Goal: Information Seeking & Learning: Learn about a topic

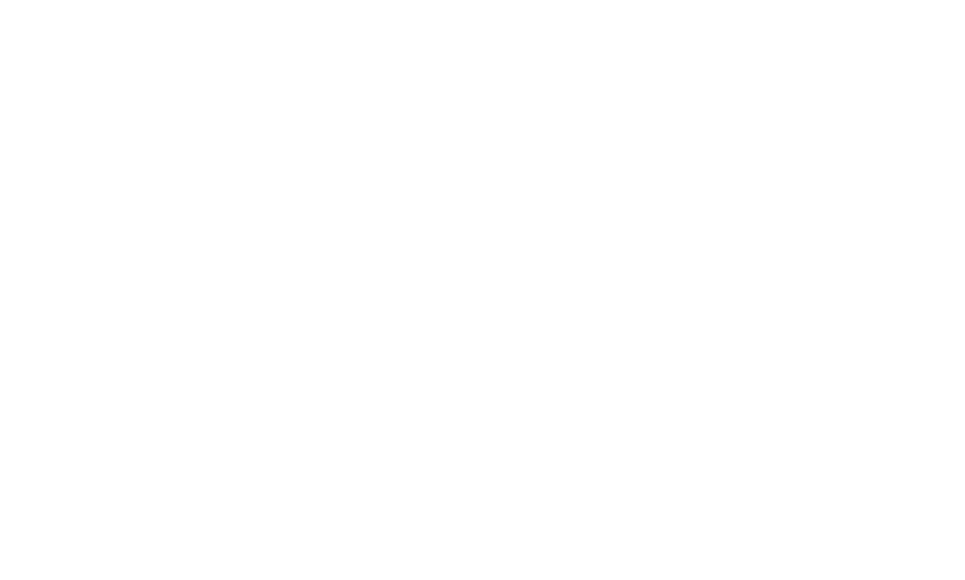
select select "Song"
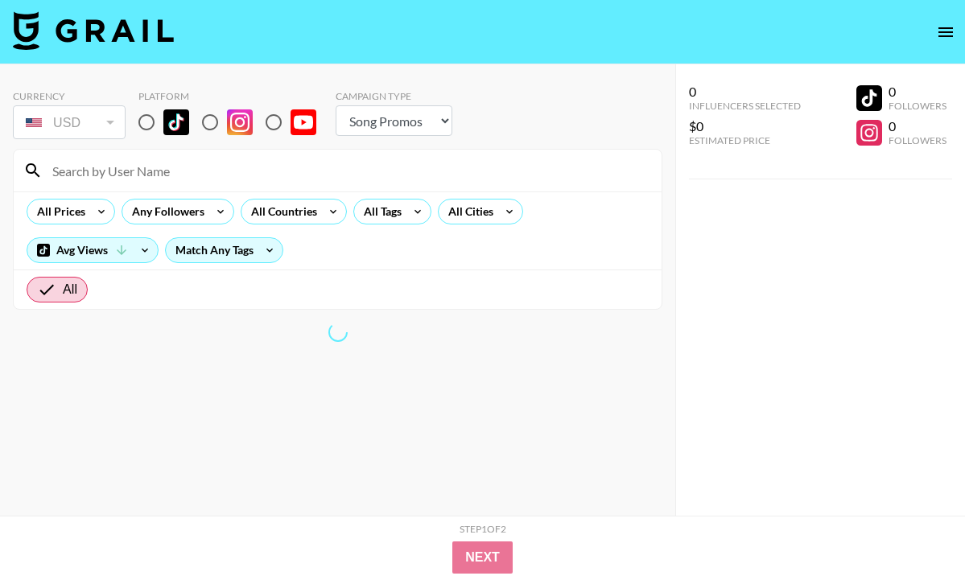
click at [146, 123] on input "radio" at bounding box center [147, 122] width 34 height 34
radio input "true"
click at [399, 209] on div "All Tags" at bounding box center [379, 212] width 51 height 24
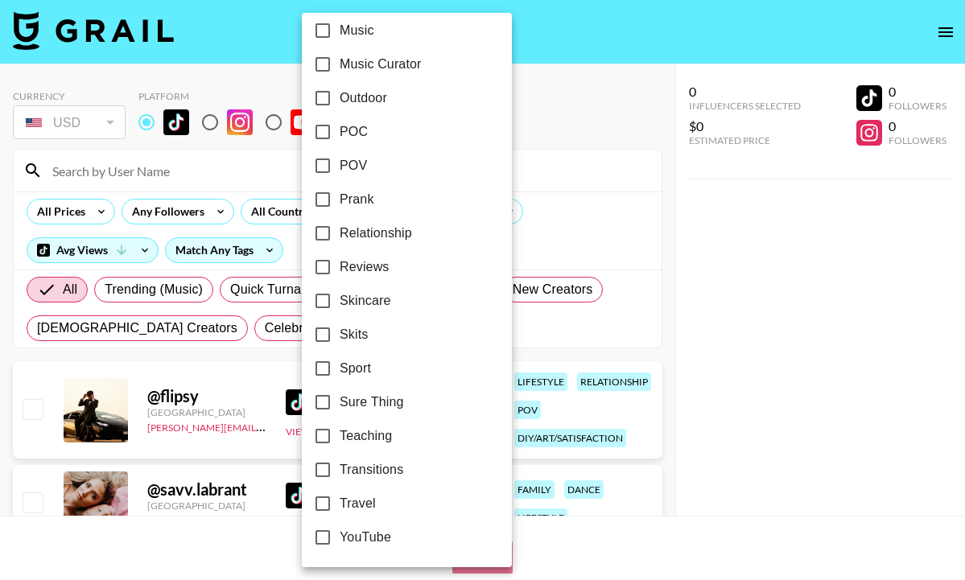
scroll to position [959, 0]
click at [345, 509] on span "Travel" at bounding box center [358, 503] width 36 height 19
click at [340, 509] on input "Travel" at bounding box center [323, 504] width 34 height 34
checkbox input "true"
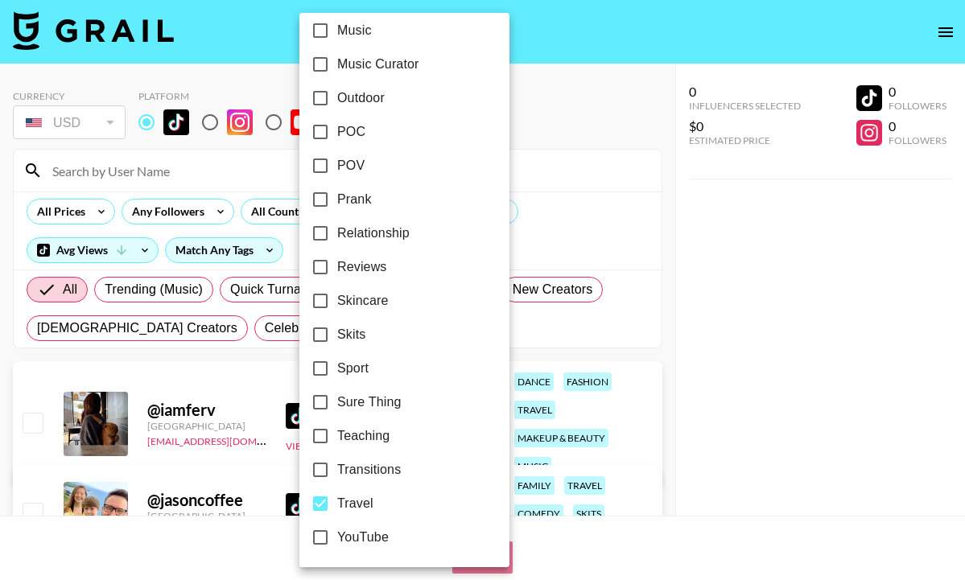
click at [83, 209] on div at bounding box center [482, 290] width 965 height 580
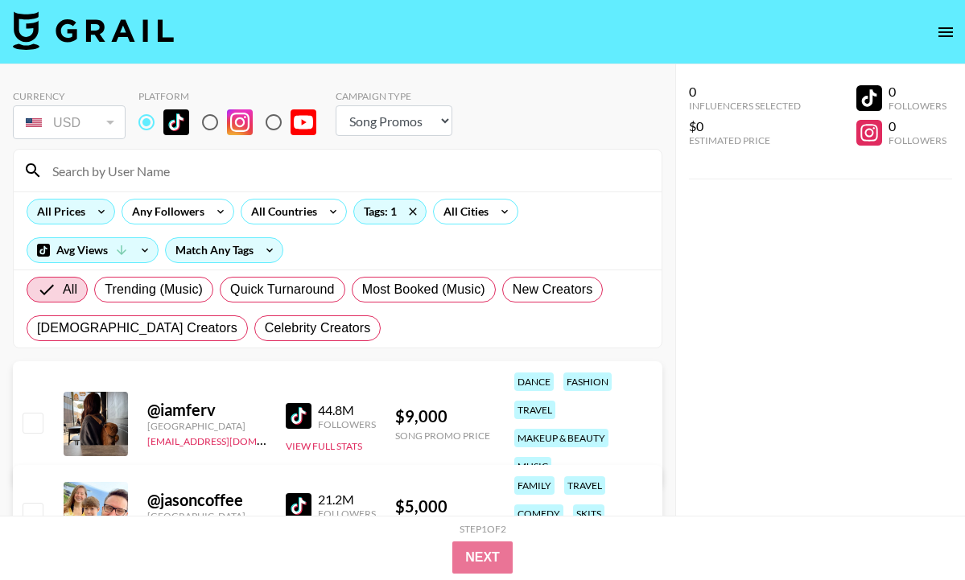
click at [92, 207] on icon at bounding box center [102, 212] width 26 height 24
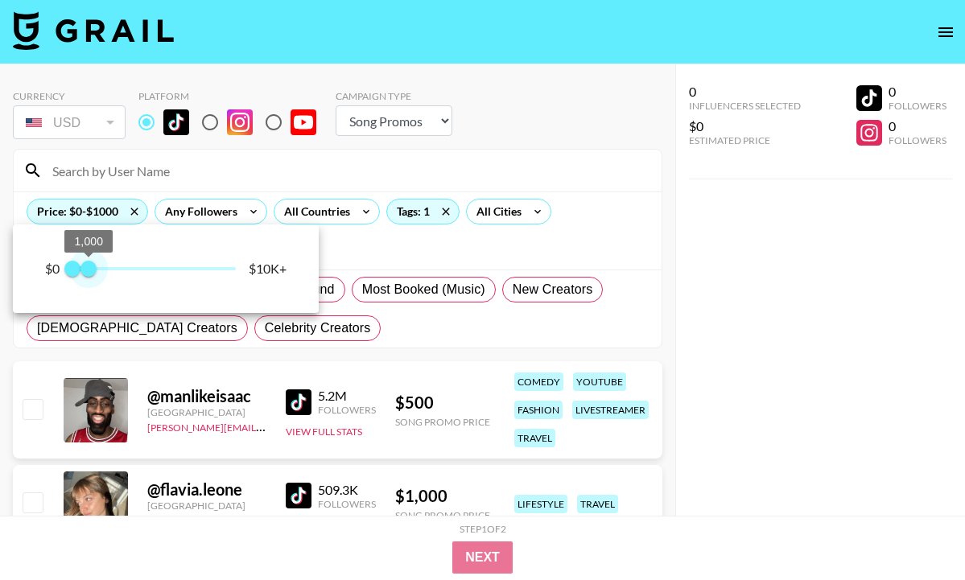
type input "750"
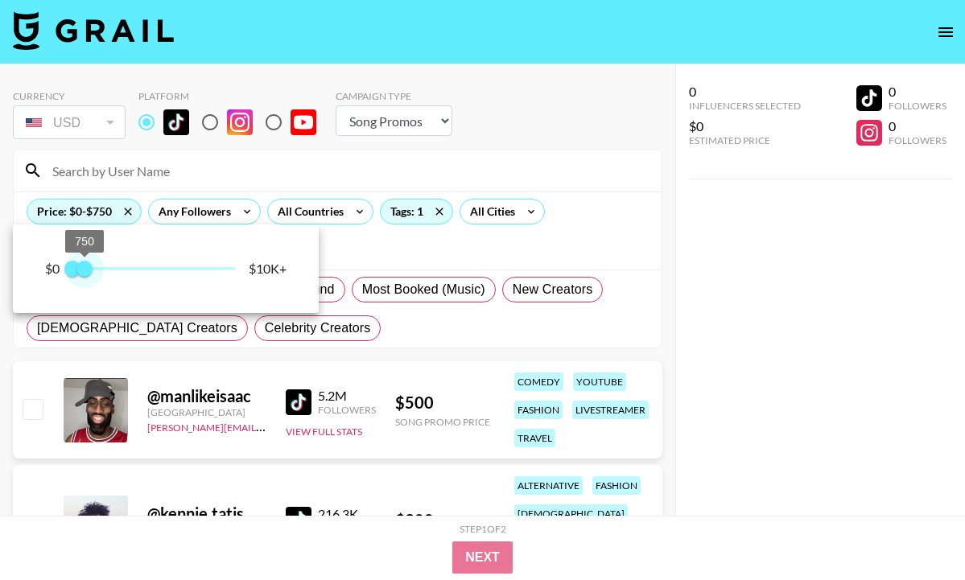
drag, startPoint x: 235, startPoint y: 273, endPoint x: 84, endPoint y: 270, distance: 151.4
click at [84, 270] on span "750" at bounding box center [84, 269] width 16 height 16
click at [439, 245] on div at bounding box center [482, 290] width 965 height 580
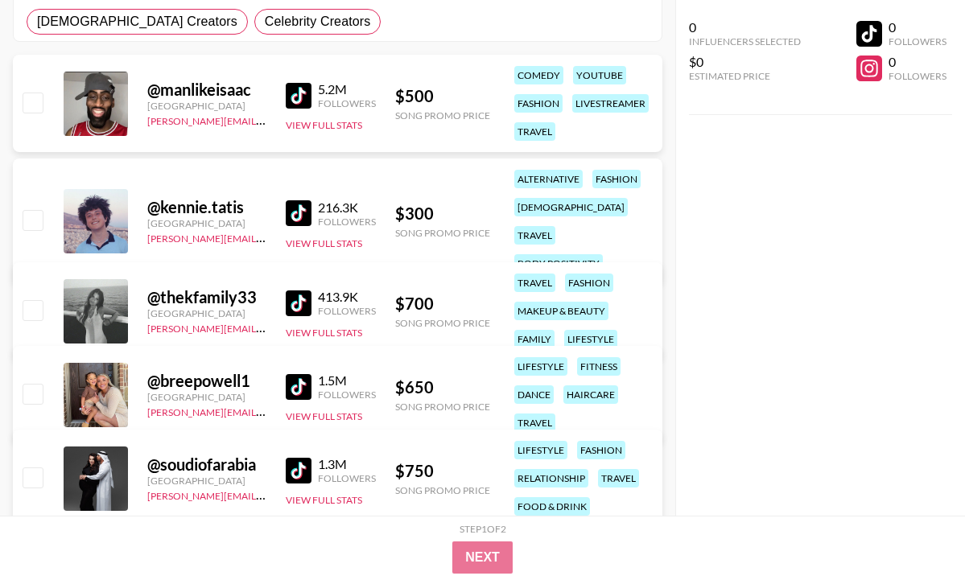
scroll to position [374, 0]
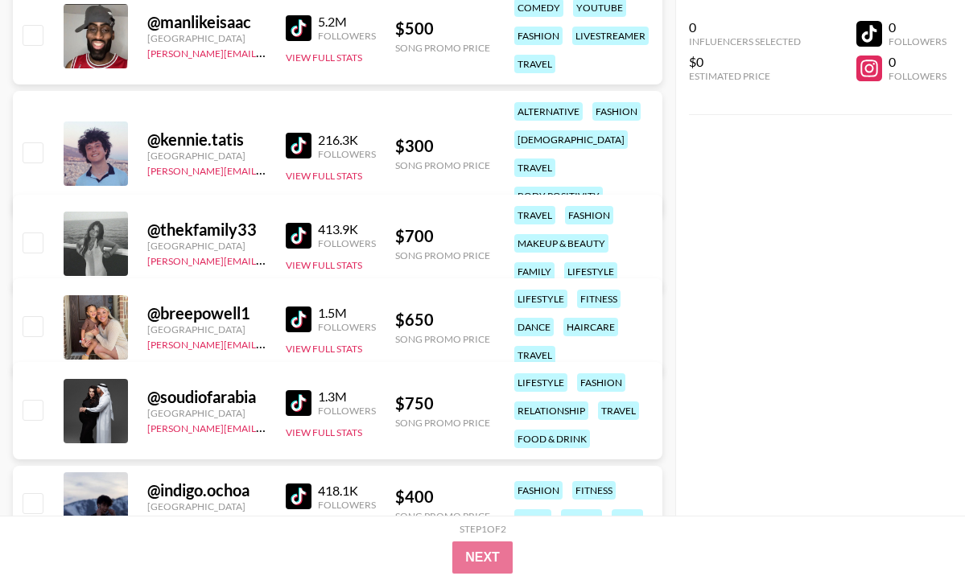
click at [310, 225] on link at bounding box center [302, 236] width 32 height 26
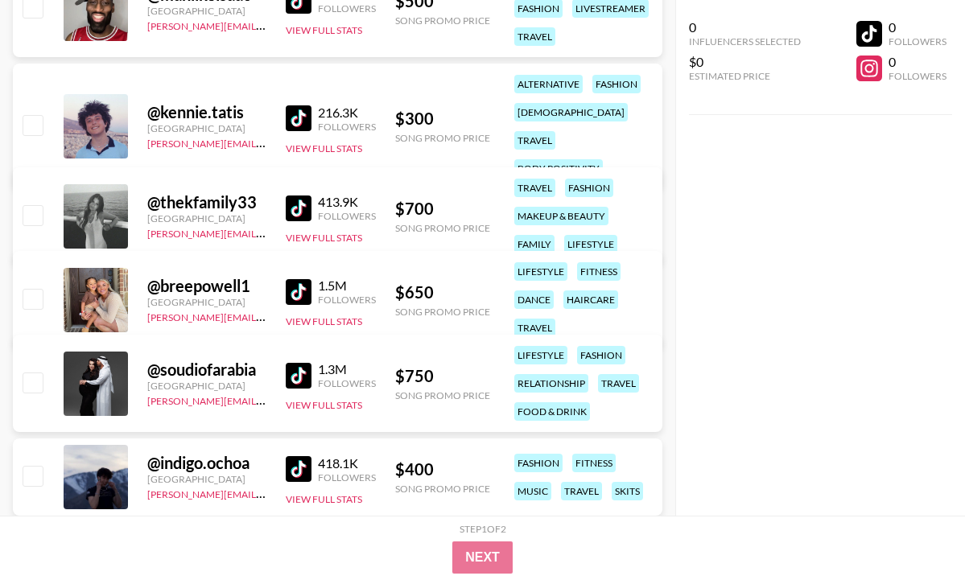
scroll to position [403, 0]
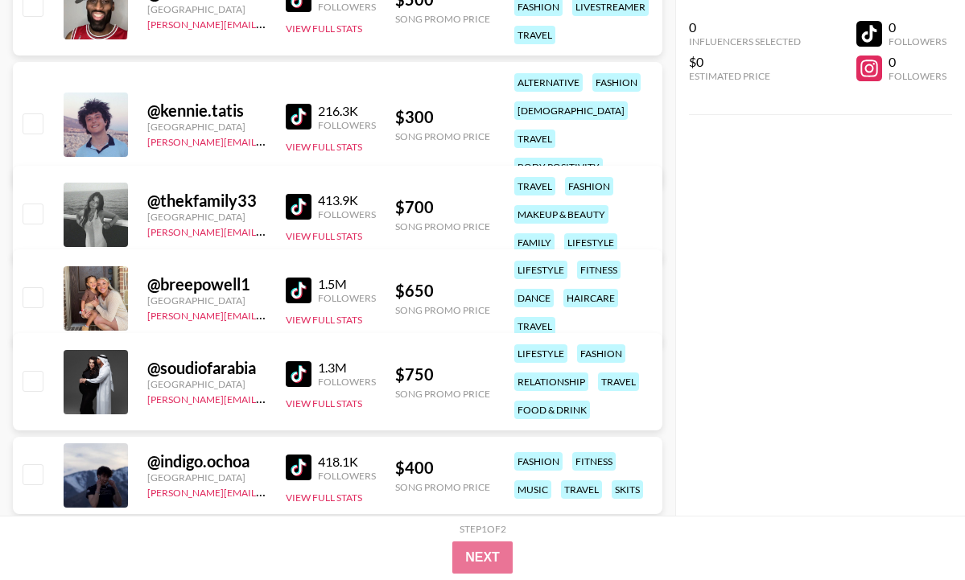
click at [301, 295] on img at bounding box center [299, 291] width 26 height 26
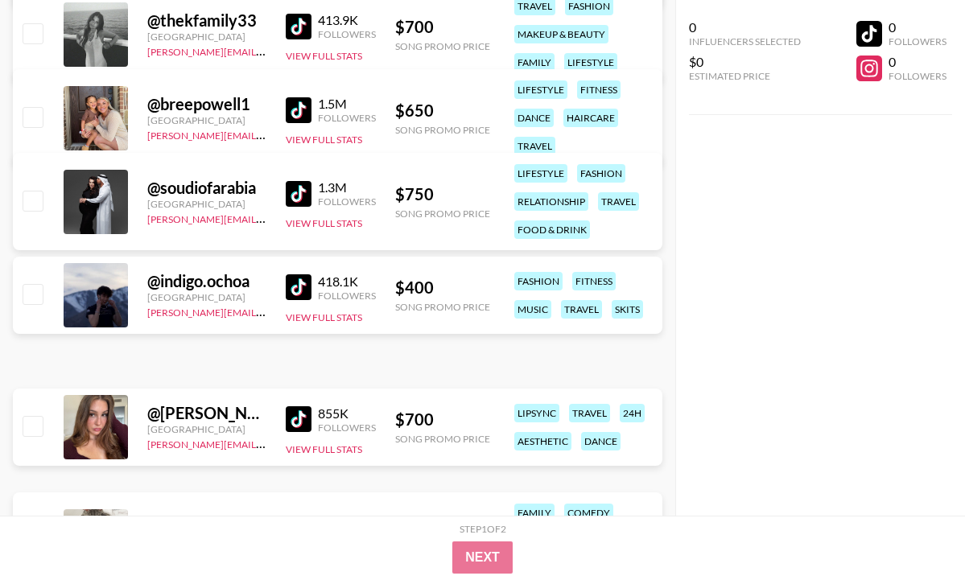
scroll to position [609, 0]
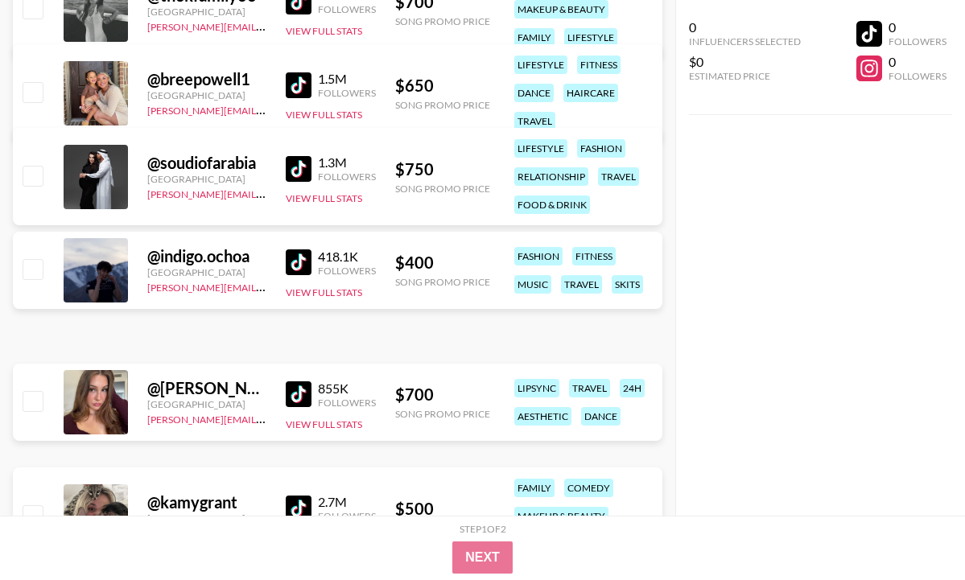
click at [305, 265] on img at bounding box center [299, 263] width 26 height 26
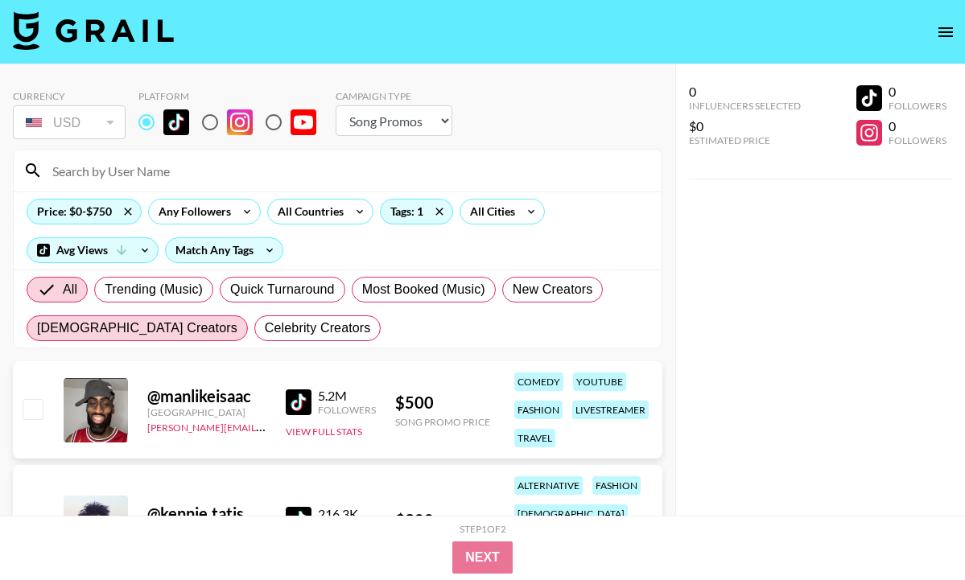
scroll to position [0, 0]
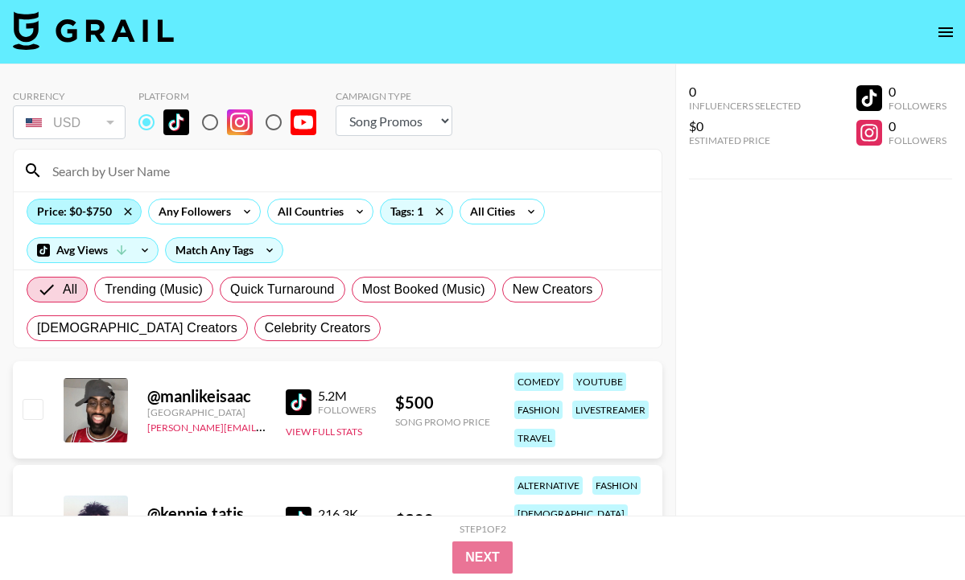
click at [100, 204] on div "Price: $0-$750" at bounding box center [84, 212] width 114 height 24
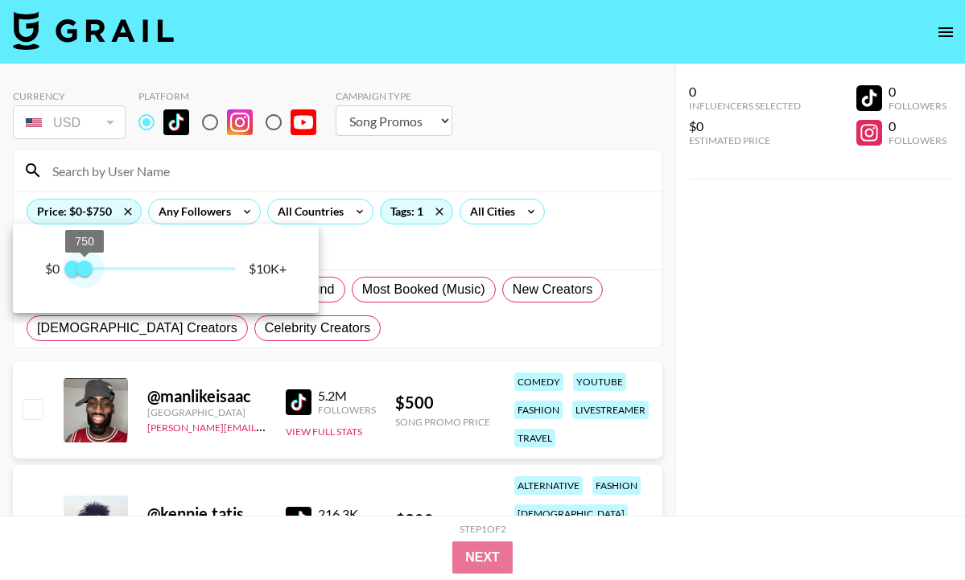
type input "500"
click at [81, 270] on span "500" at bounding box center [80, 269] width 16 height 16
click at [477, 254] on div at bounding box center [482, 290] width 965 height 580
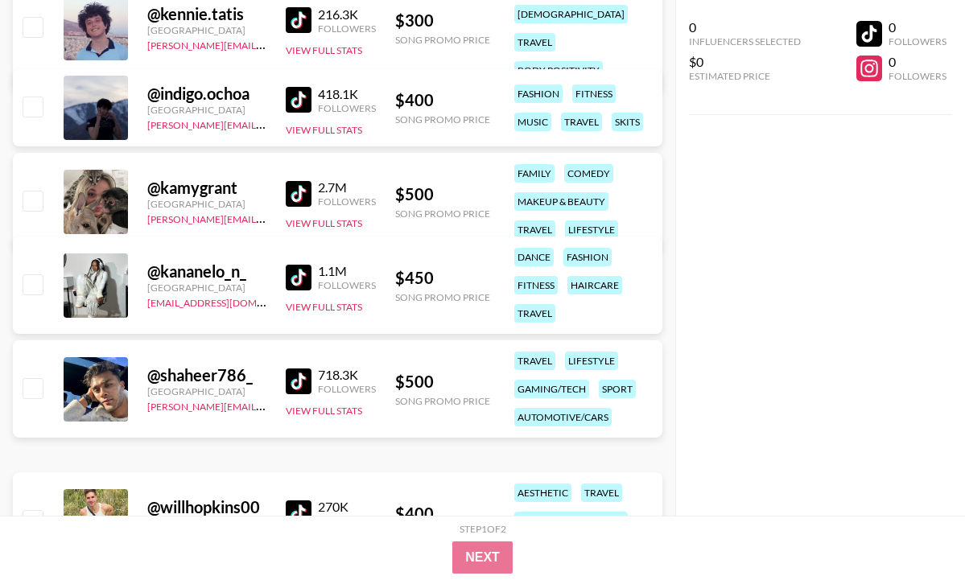
scroll to position [431, 0]
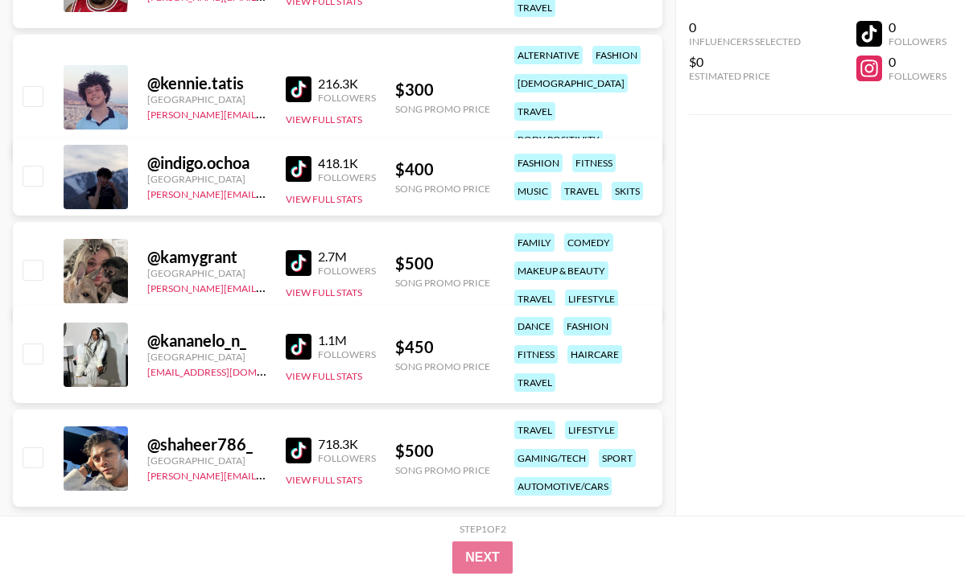
click at [306, 76] on img at bounding box center [299, 89] width 26 height 26
click at [291, 260] on img at bounding box center [299, 263] width 26 height 26
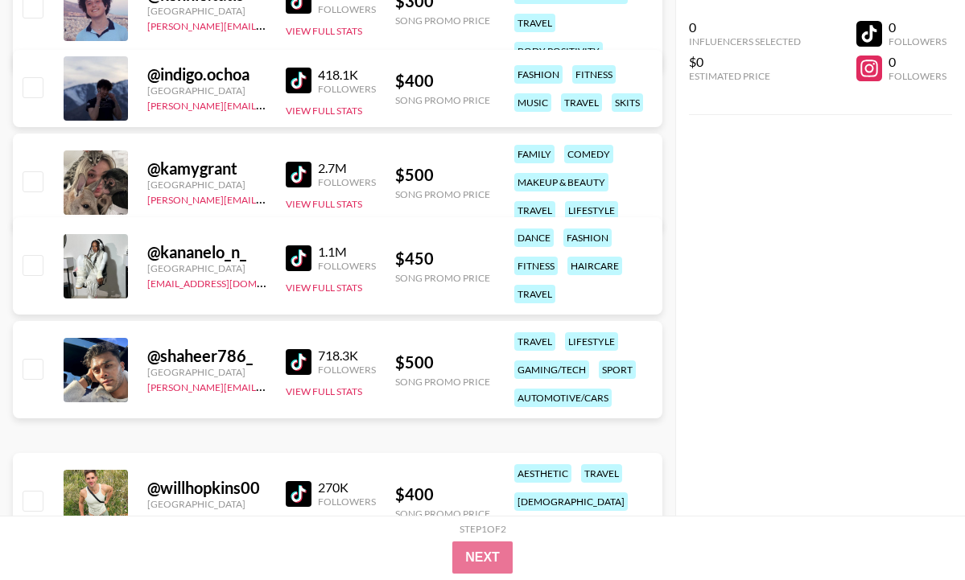
scroll to position [597, 0]
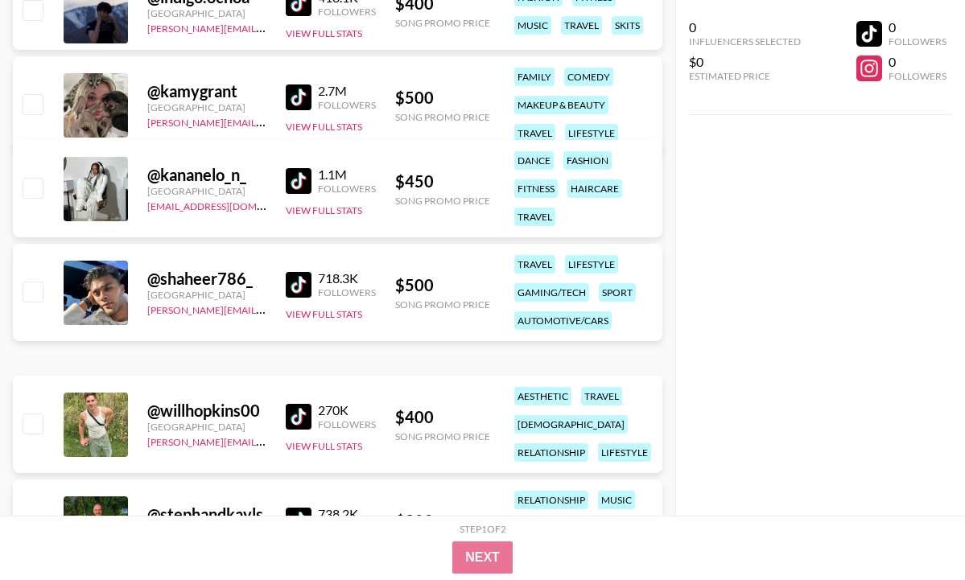
click at [299, 294] on img at bounding box center [299, 285] width 26 height 26
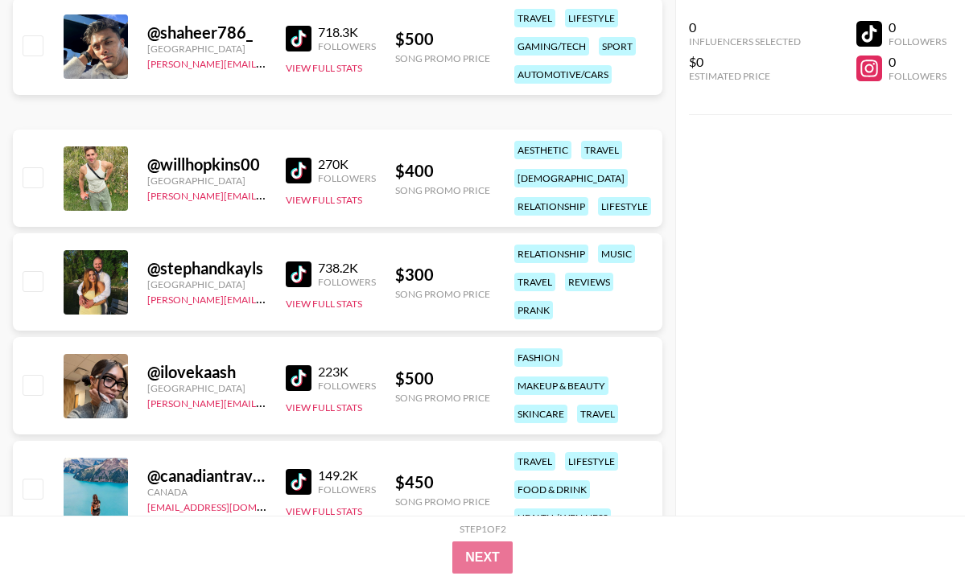
scroll to position [848, 0]
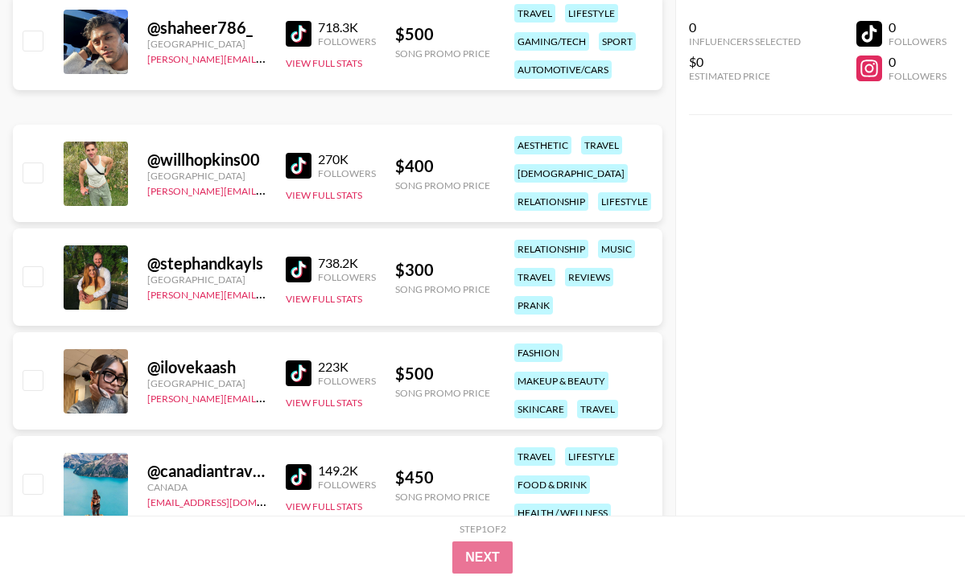
click at [286, 263] on img at bounding box center [299, 270] width 26 height 26
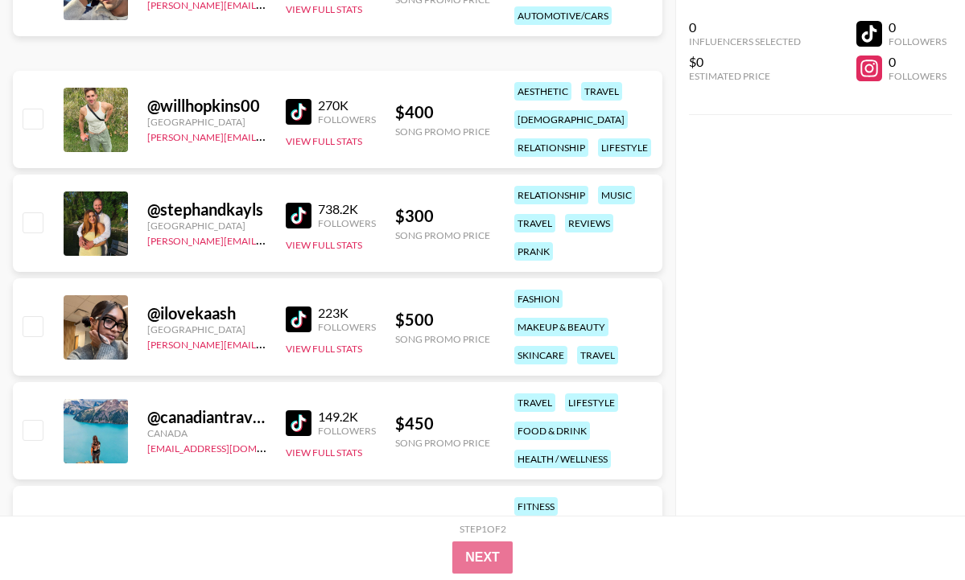
click at [293, 316] on img at bounding box center [299, 320] width 26 height 26
click at [300, 427] on img at bounding box center [299, 424] width 26 height 26
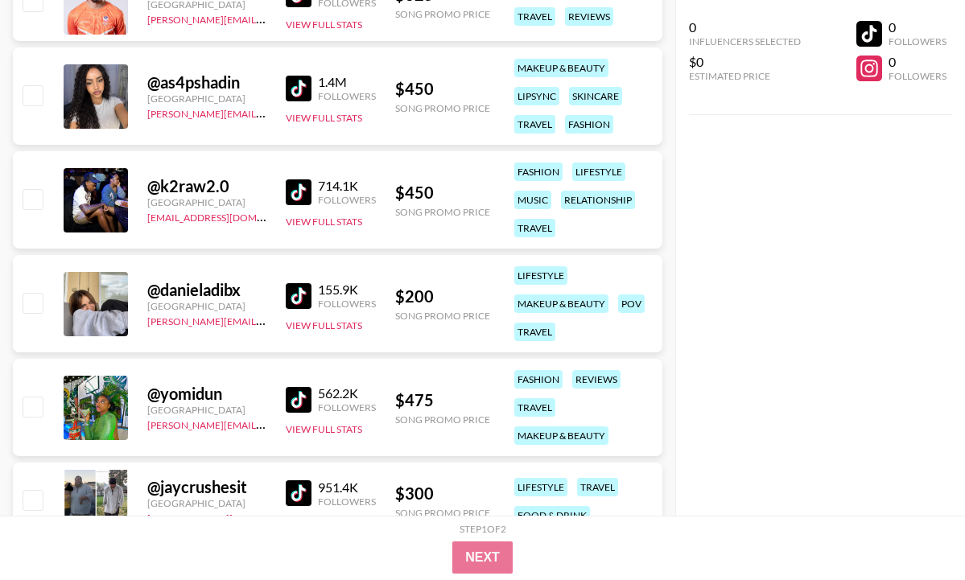
scroll to position [1559, 0]
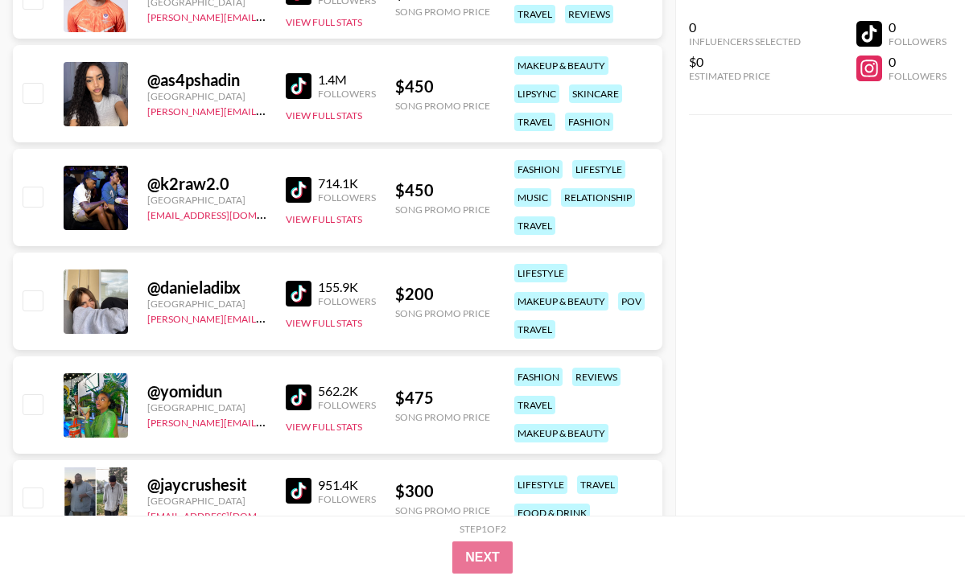
click at [291, 291] on img at bounding box center [299, 294] width 26 height 26
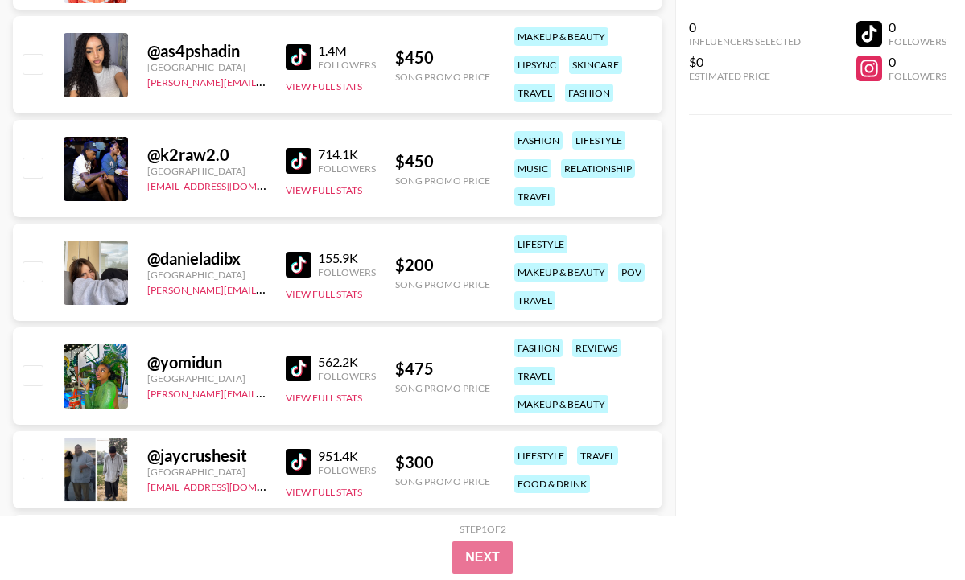
scroll to position [1600, 0]
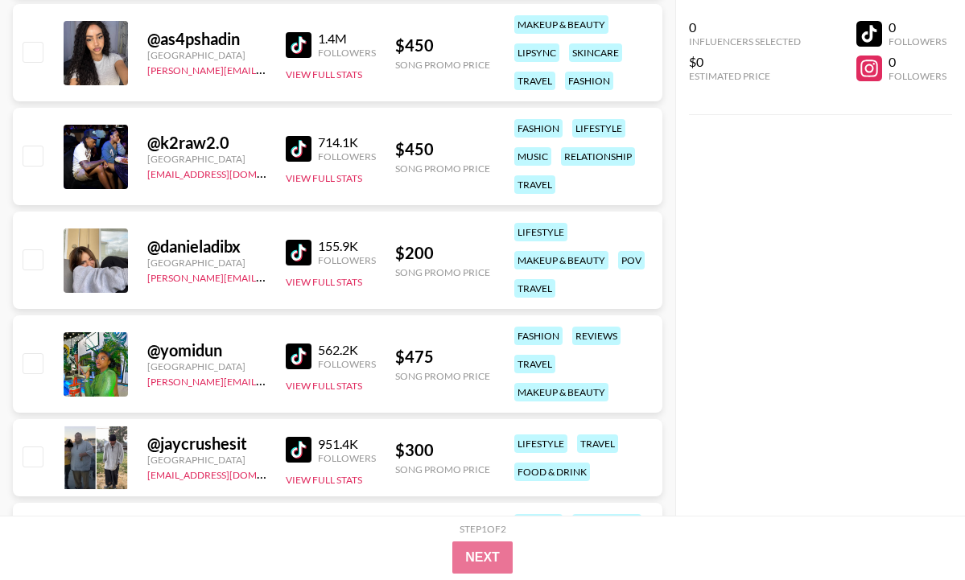
click at [306, 353] on img at bounding box center [299, 357] width 26 height 26
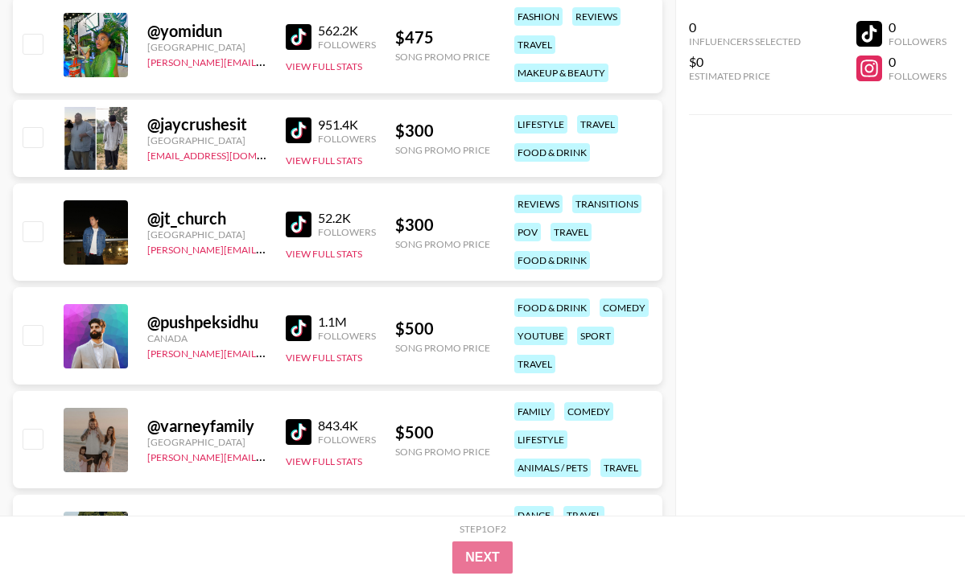
scroll to position [2001, 0]
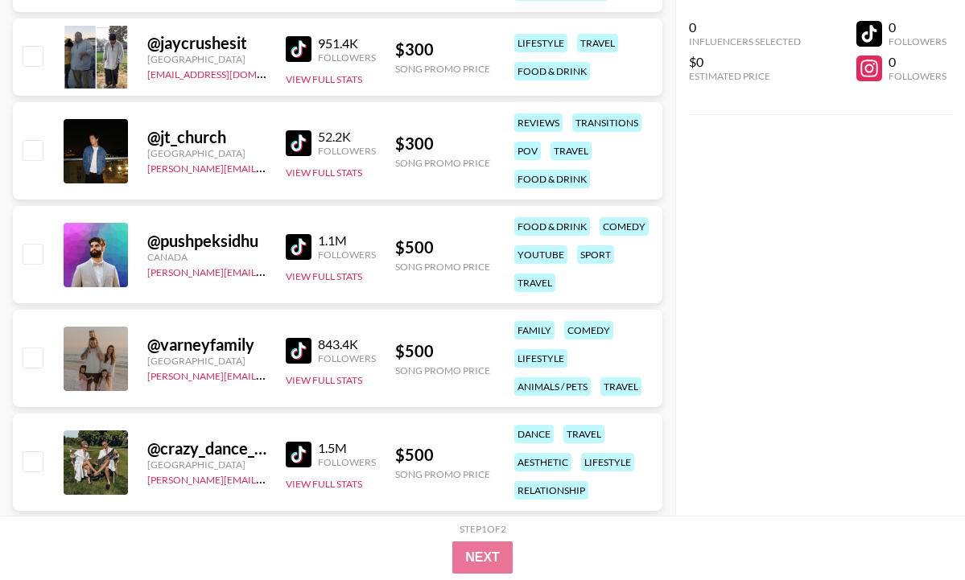
click at [289, 344] on img at bounding box center [299, 351] width 26 height 26
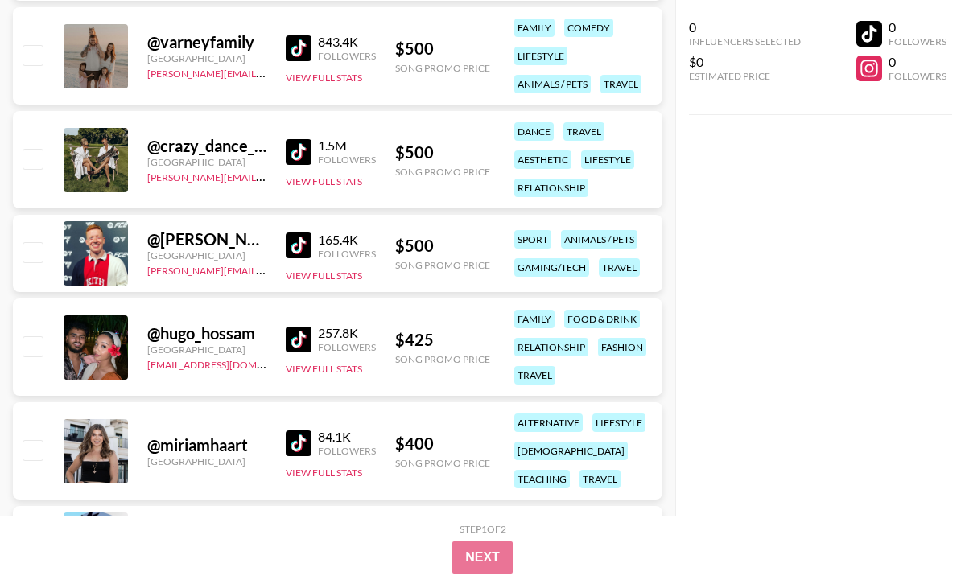
scroll to position [2306, 0]
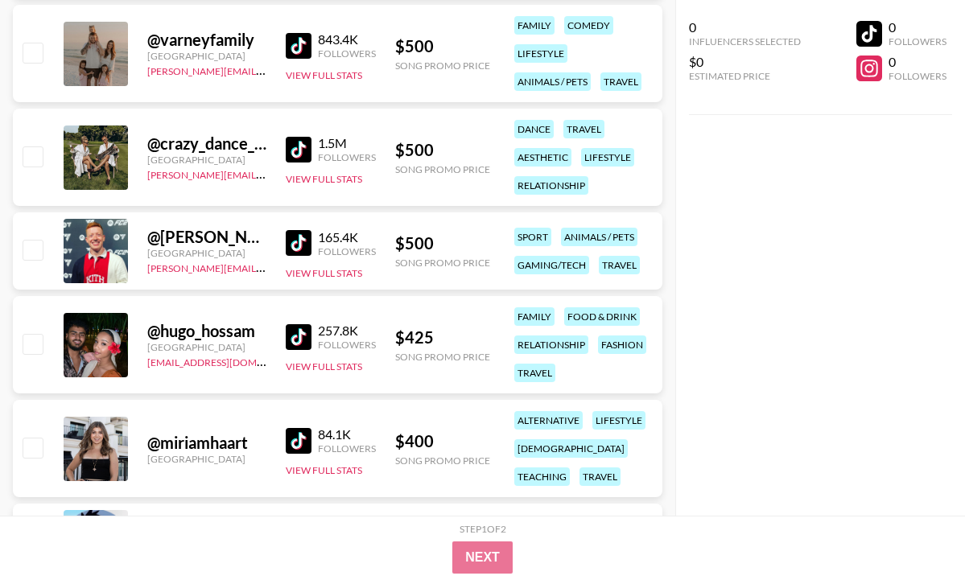
click at [283, 333] on div "@ hugo_hossam [GEOGRAPHIC_DATA] [EMAIL_ADDRESS][DOMAIN_NAME] 257.8K Followers V…" at bounding box center [338, 344] width 650 height 97
click at [302, 341] on img at bounding box center [299, 337] width 26 height 26
click at [301, 434] on img at bounding box center [299, 441] width 26 height 26
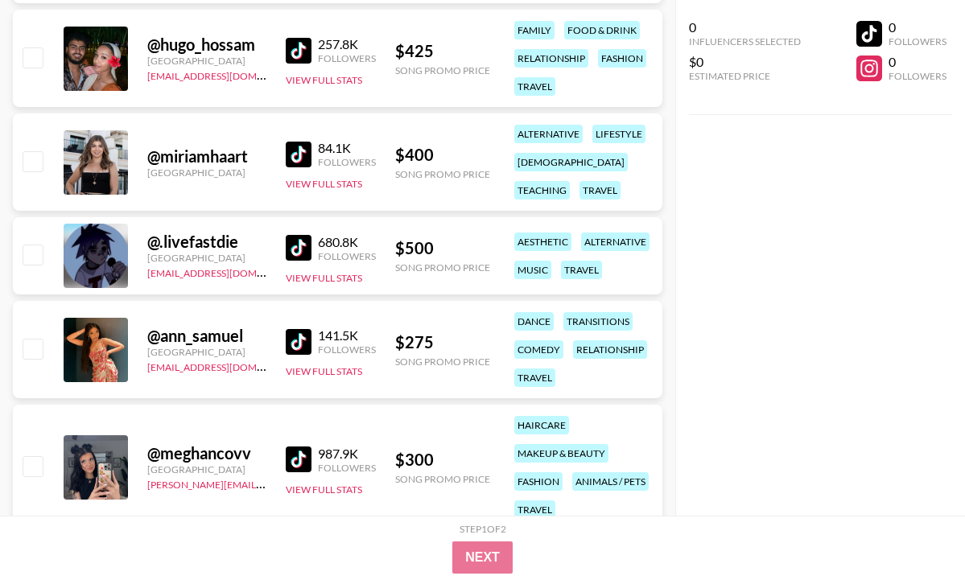
scroll to position [2595, 0]
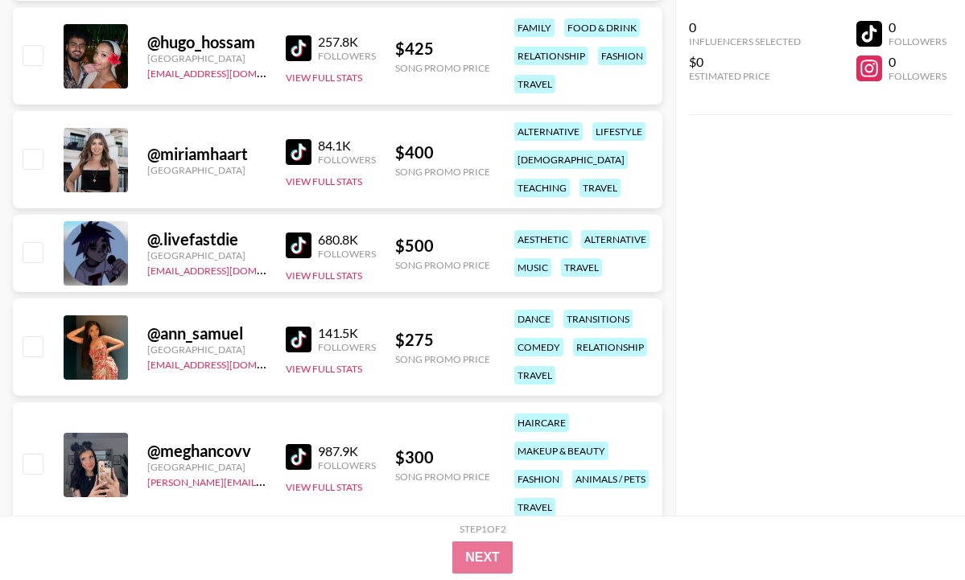
click at [295, 341] on img at bounding box center [299, 340] width 26 height 26
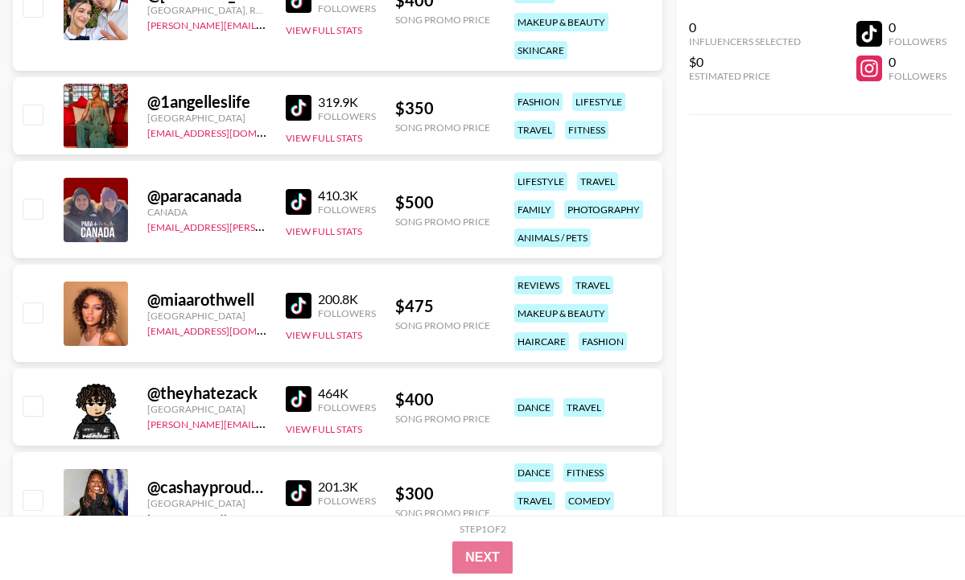
scroll to position [3300, 0]
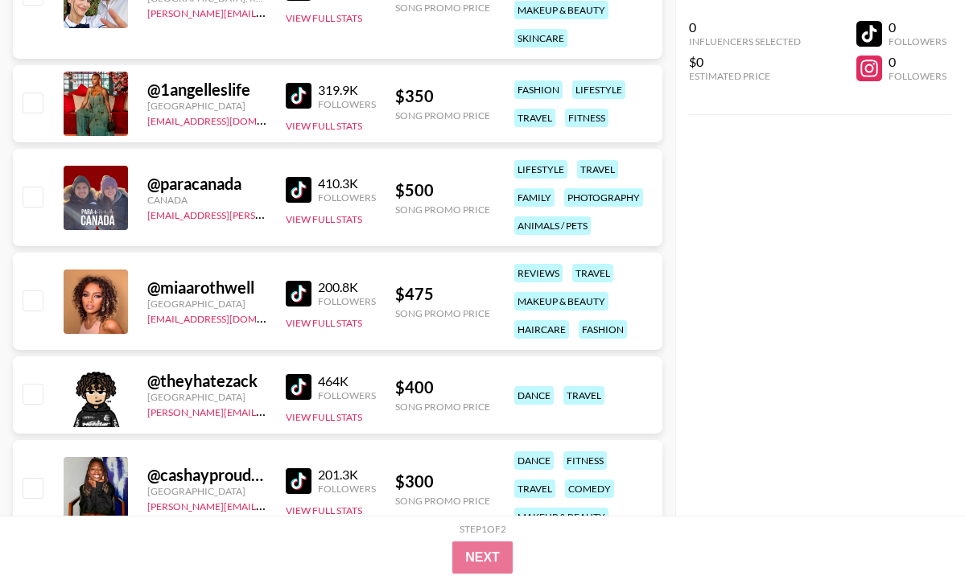
click at [305, 288] on img at bounding box center [299, 294] width 26 height 26
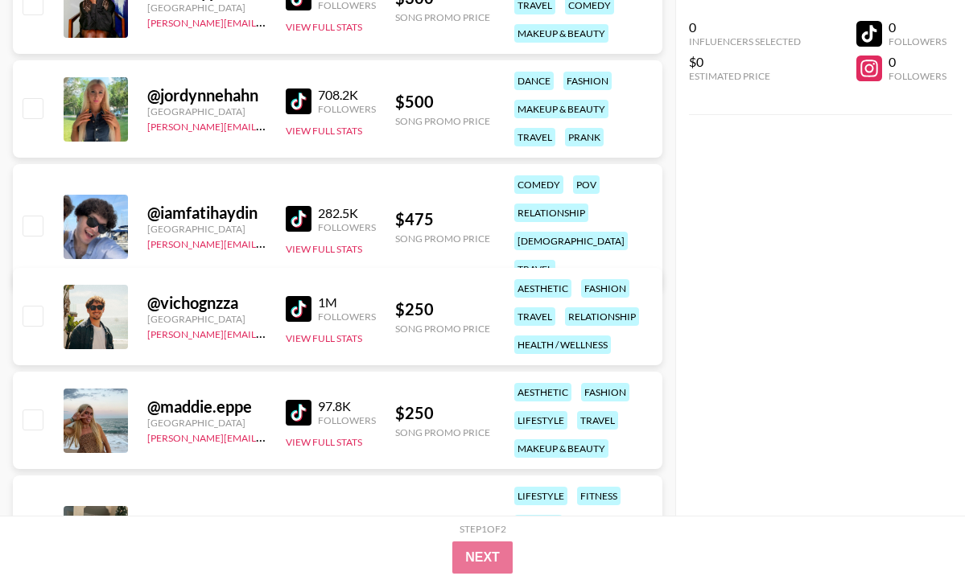
scroll to position [3791, 0]
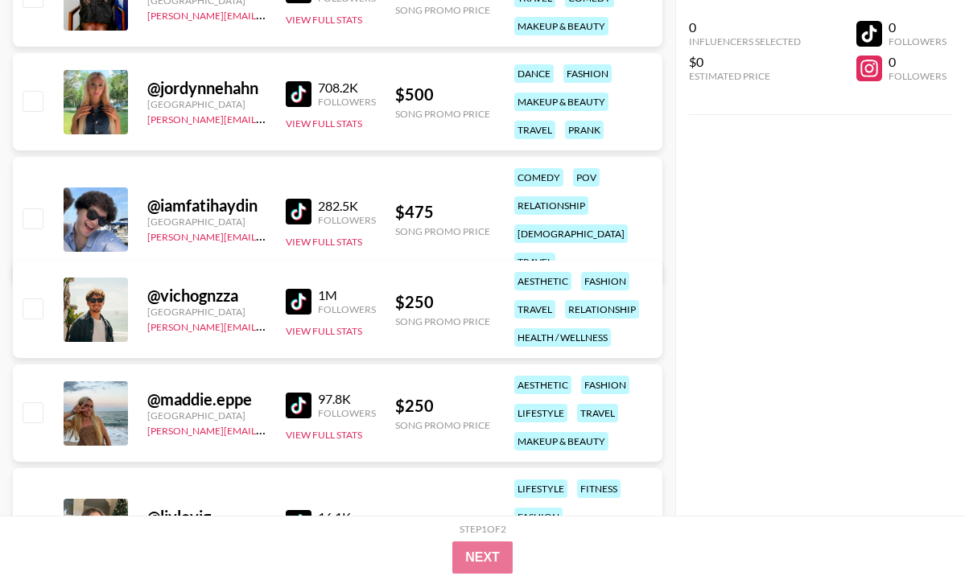
click at [292, 304] on img at bounding box center [299, 302] width 26 height 26
click at [294, 403] on img at bounding box center [299, 406] width 26 height 26
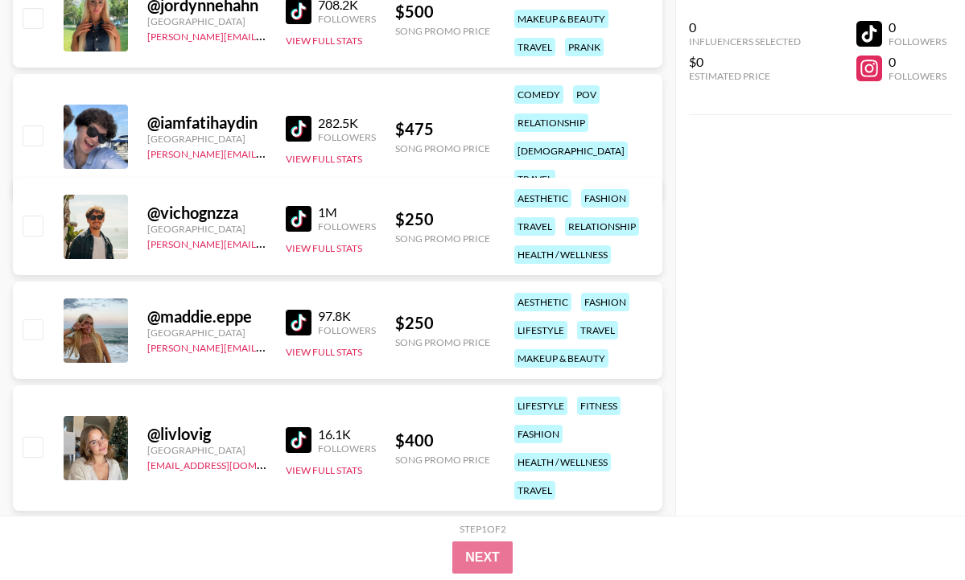
scroll to position [3886, 0]
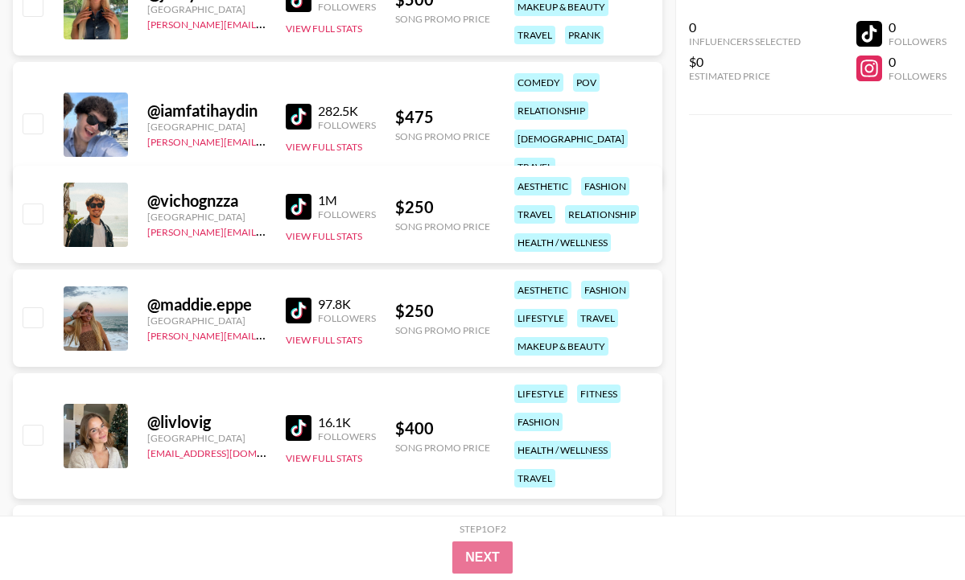
click at [312, 196] on link at bounding box center [302, 207] width 32 height 26
click at [295, 428] on img at bounding box center [299, 428] width 26 height 26
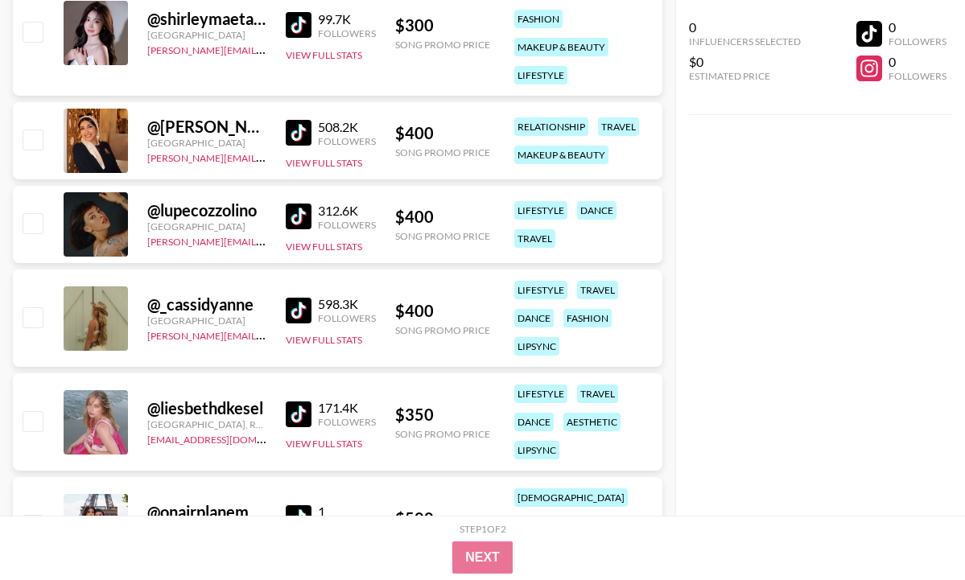
scroll to position [4671, 0]
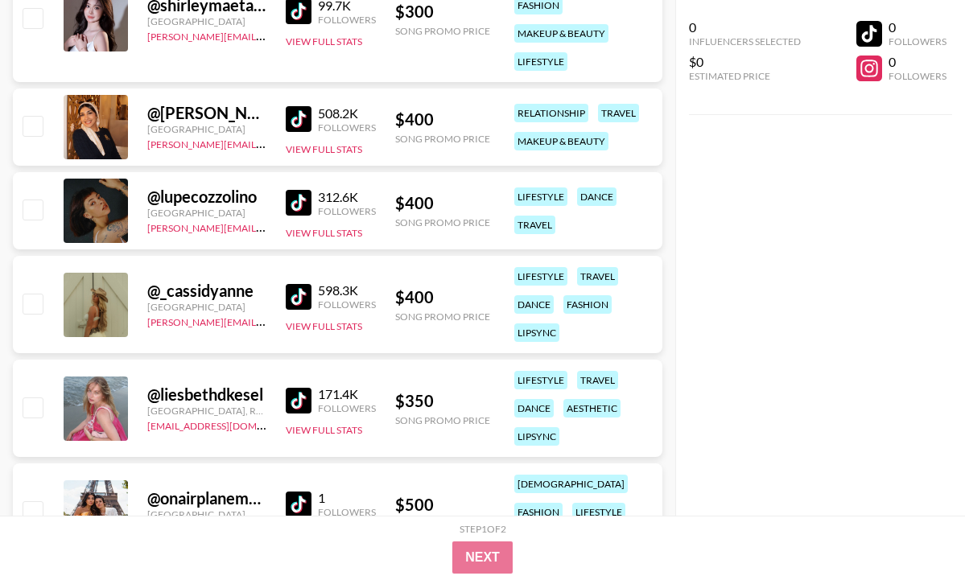
click at [295, 295] on img at bounding box center [299, 297] width 26 height 26
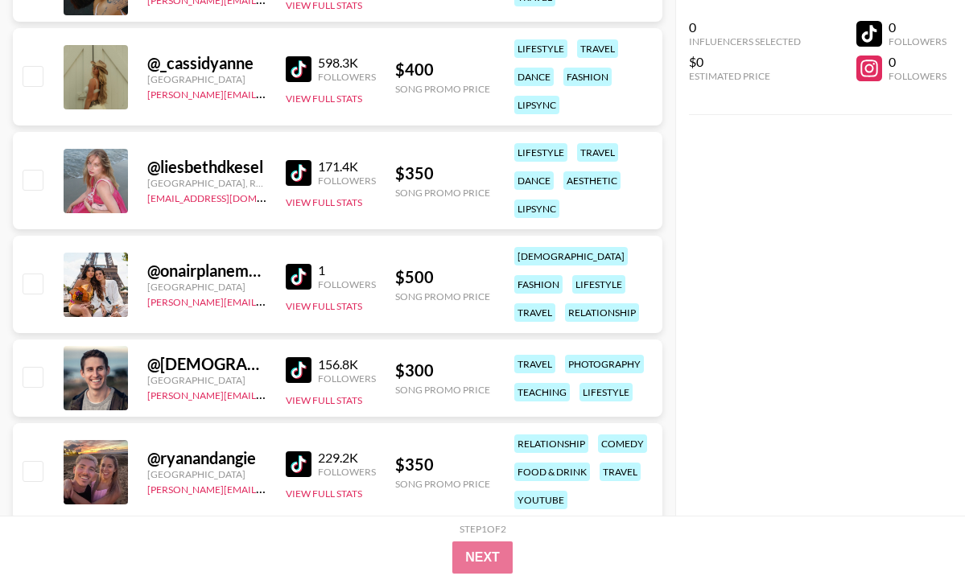
scroll to position [4927, 0]
